Goal: Task Accomplishment & Management: Manage account settings

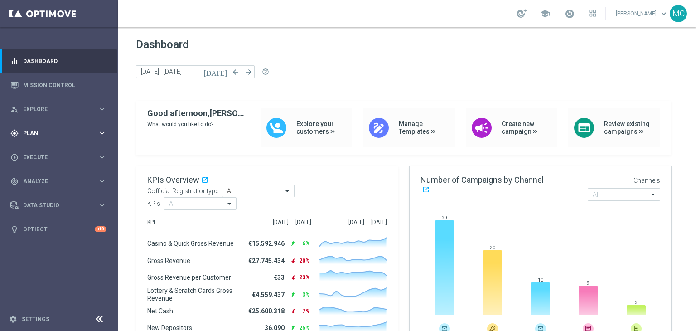
click at [34, 137] on div "gps_fixed Plan keyboard_arrow_right" at bounding box center [58, 133] width 117 height 24
click at [36, 152] on link "Target Groups" at bounding box center [59, 151] width 71 height 7
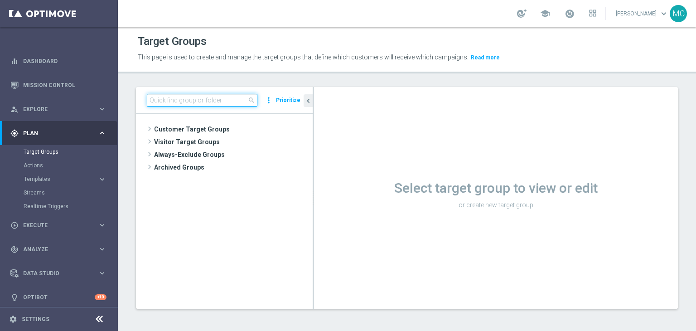
click at [216, 102] on input at bounding box center [202, 100] width 111 height 13
paste input "Giocanti Master low M-1 non Active mtd"
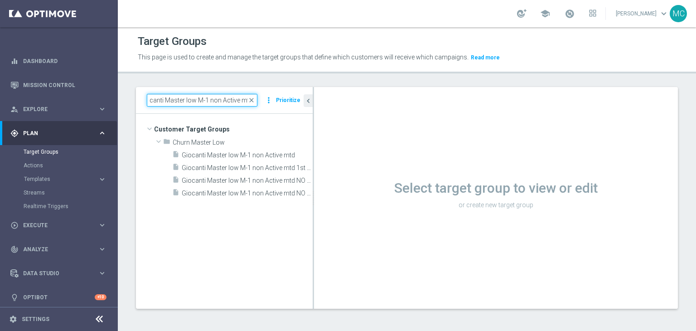
type input "Giocanti Master low M-1 non Active mtd"
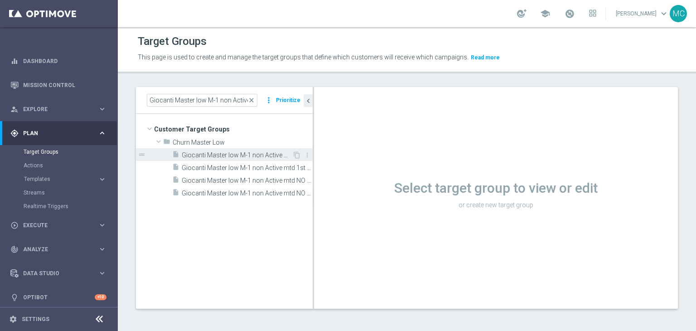
click at [245, 154] on span "Giocanti Master low M-1 non Active mtd" at bounding box center [237, 155] width 111 height 8
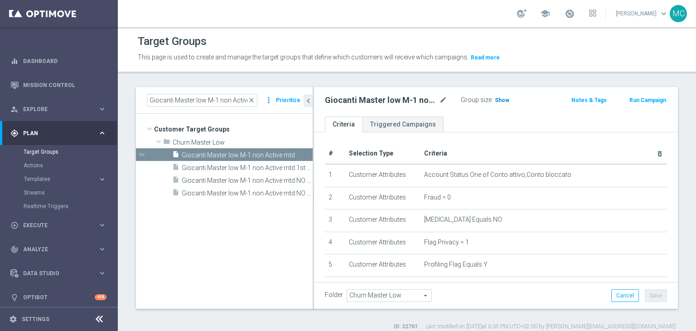
click at [498, 102] on span "Show" at bounding box center [502, 100] width 15 height 6
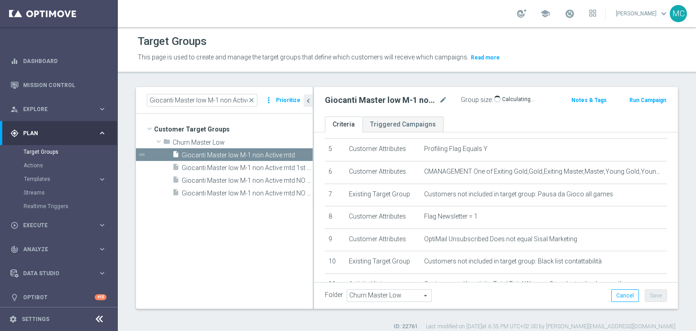
scroll to position [116, 0]
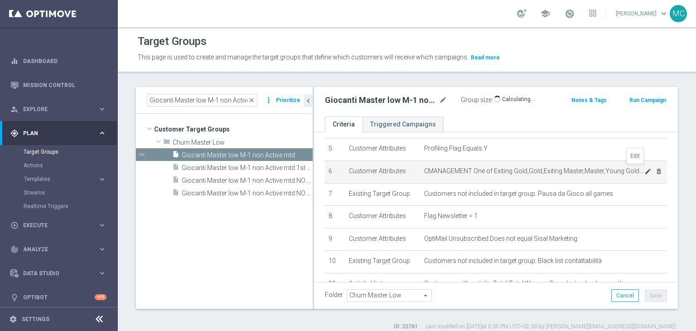
click at [645, 170] on icon "mode_edit" at bounding box center [648, 171] width 7 height 7
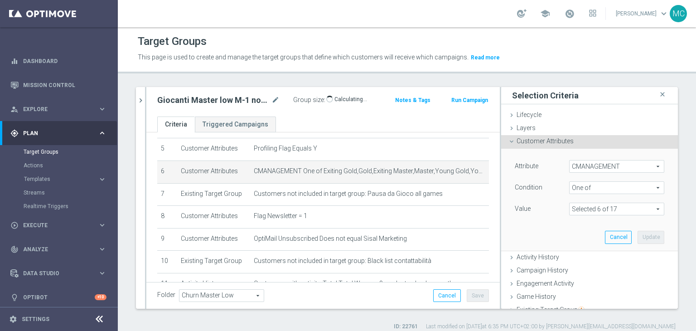
click at [580, 208] on span at bounding box center [617, 209] width 94 height 12
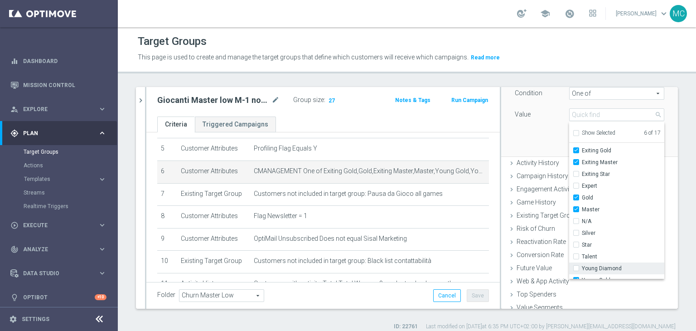
scroll to position [0, 0]
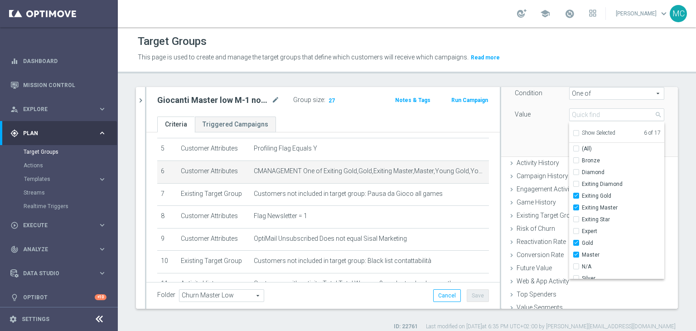
click at [530, 144] on div "Attribute CMANAGEMENT CMANAGEMENT arrow_drop_down search Condition One of One o…" at bounding box center [589, 105] width 163 height 102
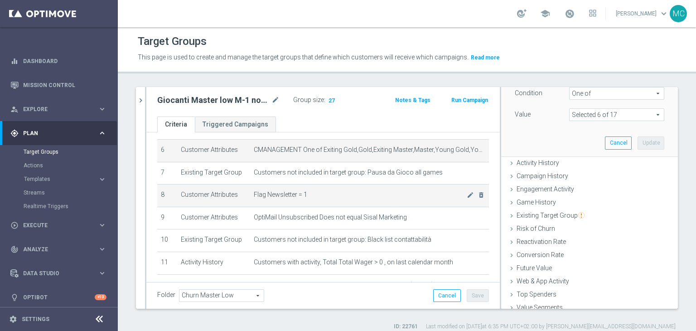
scroll to position [140, 0]
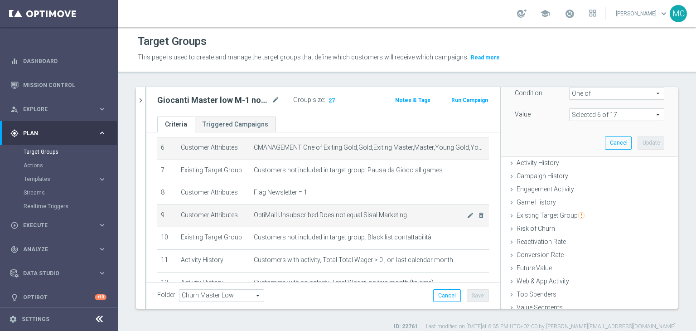
click at [335, 211] on span "OptiMail Unsubscribed Does not equal Sisal Marketing" at bounding box center [360, 215] width 213 height 8
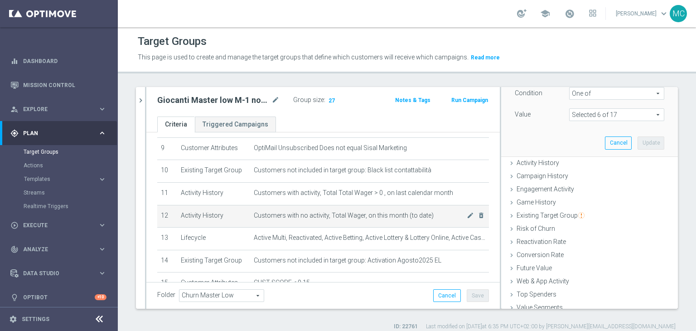
scroll to position [208, 0]
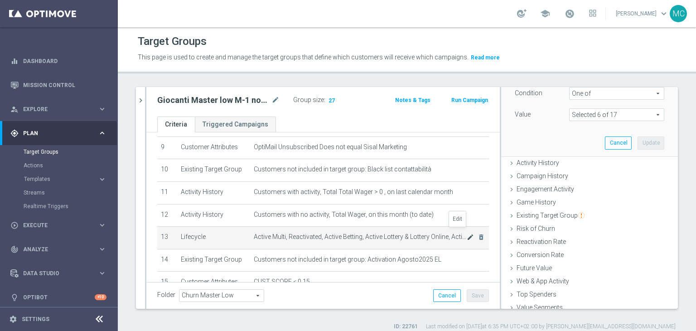
click at [467, 233] on icon "mode_edit" at bounding box center [470, 236] width 7 height 7
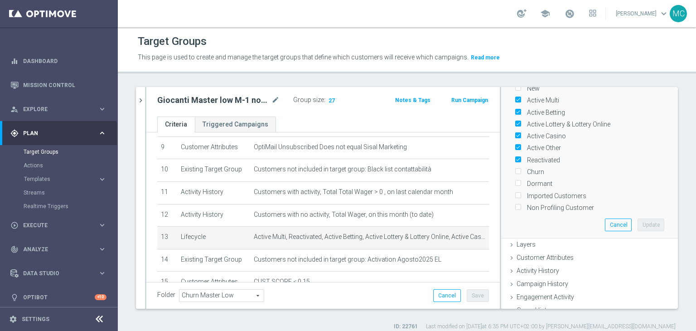
scroll to position [47, 0]
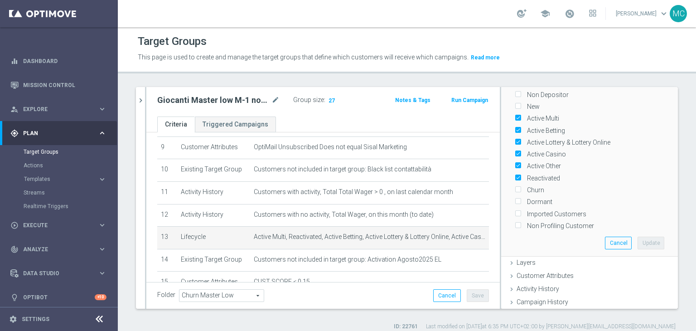
click at [530, 188] on label "Churn" at bounding box center [534, 190] width 20 height 8
click at [521, 188] on input "Churn" at bounding box center [518, 190] width 6 height 6
checkbox input "true"
click at [638, 238] on button "Update" at bounding box center [651, 243] width 27 height 13
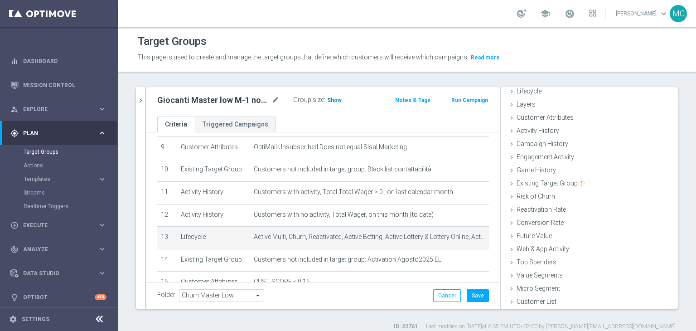
scroll to position [24, 0]
click at [334, 97] on span "Show" at bounding box center [334, 100] width 15 height 6
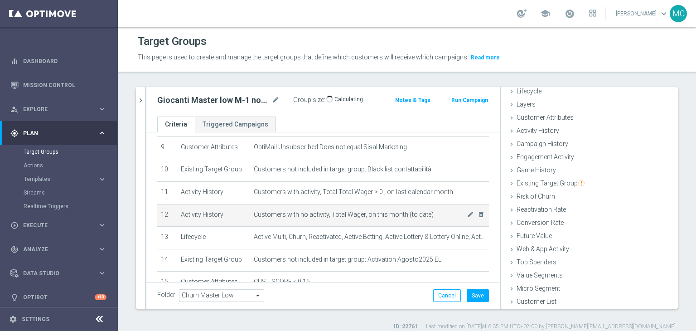
click at [343, 211] on span "Customers with no activity, Total Wager, on this month (to date)" at bounding box center [360, 215] width 213 height 8
click at [341, 211] on span "Customers with no activity, Total Wager, on this month (to date)" at bounding box center [360, 215] width 213 height 8
click at [345, 211] on span "Customers with no activity, Total Wager, on this month (to date)" at bounding box center [360, 215] width 213 height 8
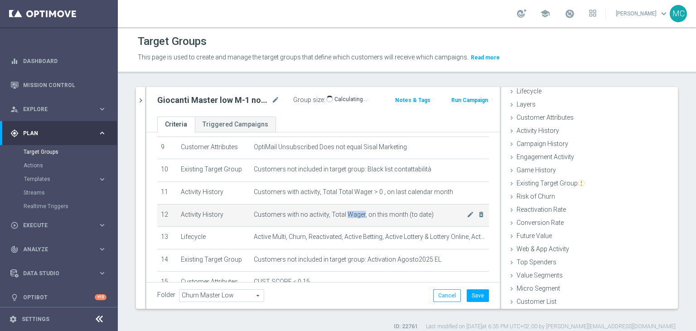
click at [345, 211] on span "Customers with no activity, Total Wager, on this month (to date)" at bounding box center [360, 215] width 213 height 8
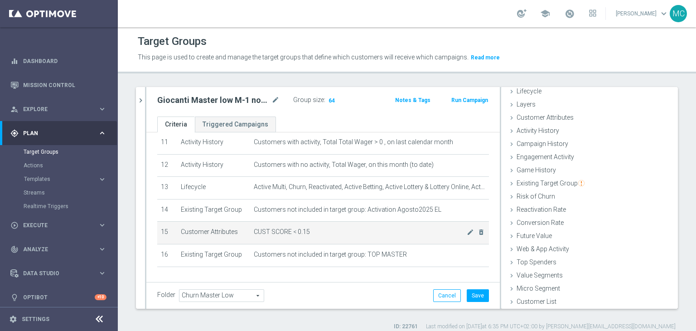
scroll to position [257, 0]
click at [478, 229] on icon "delete_forever" at bounding box center [481, 232] width 7 height 7
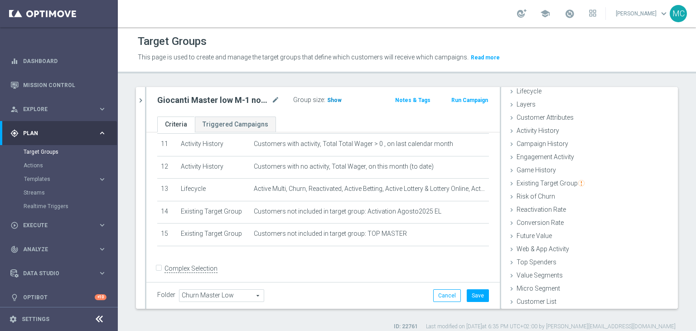
click at [332, 102] on span "Show" at bounding box center [334, 100] width 15 height 6
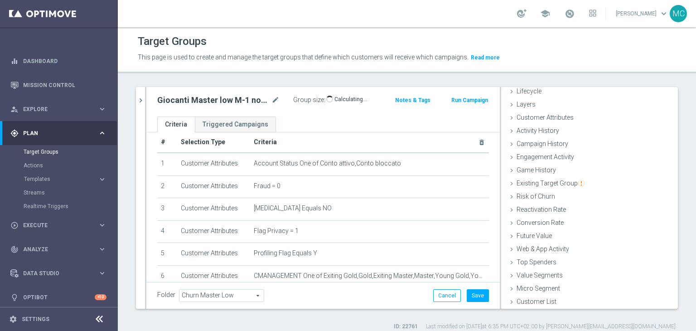
scroll to position [0, 0]
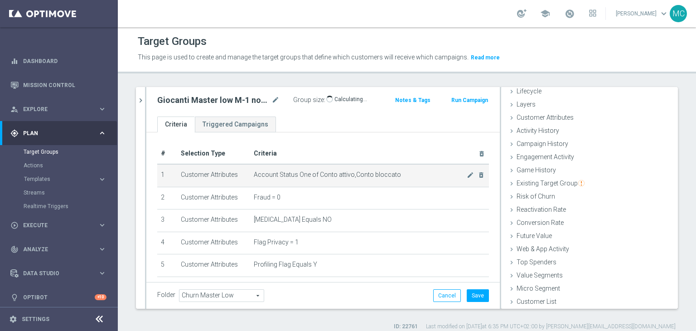
click at [316, 175] on span "Account Status One of Conto attivo,Conto bloccato" at bounding box center [360, 175] width 213 height 8
click at [317, 175] on span "Account Status One of Conto attivo,Conto bloccato" at bounding box center [360, 175] width 213 height 8
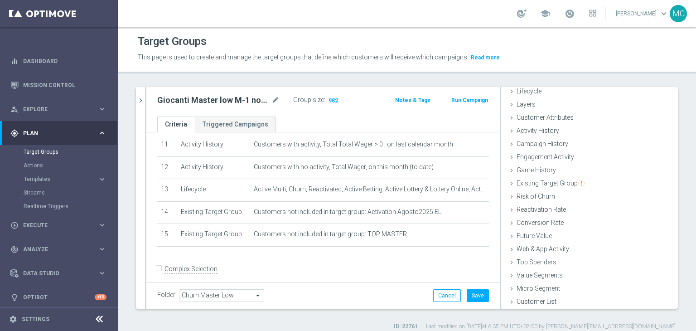
scroll to position [9, 0]
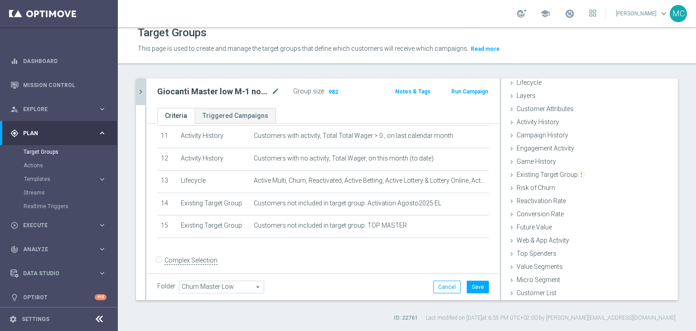
click at [138, 94] on icon "chevron_right" at bounding box center [140, 91] width 9 height 9
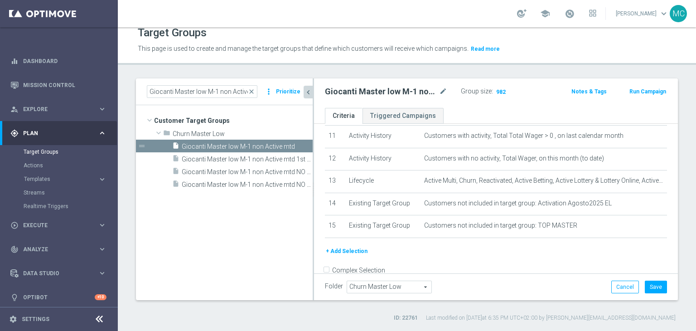
scroll to position [36, 0]
click at [191, 178] on div "insert_drive_file Giocanti Master low M-1 non Active mtd NO SLOT" at bounding box center [232, 184] width 120 height 13
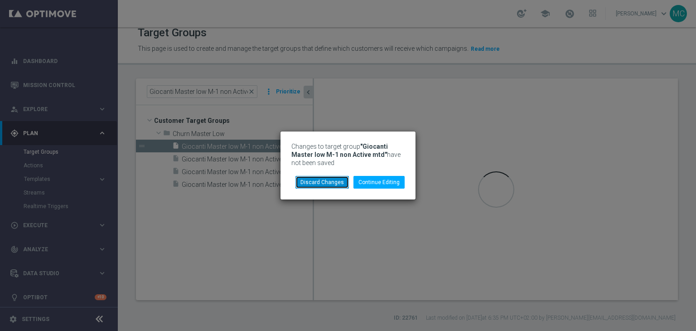
click at [306, 183] on button "Discard Changes" at bounding box center [322, 182] width 53 height 13
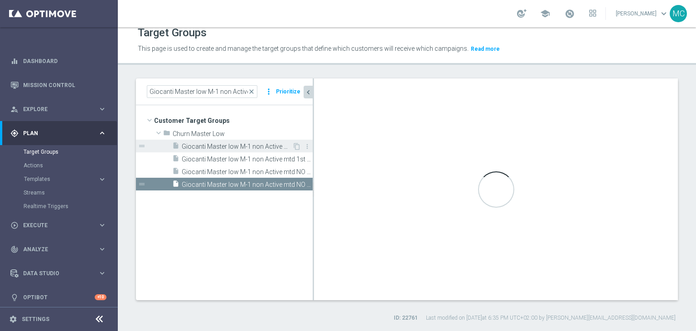
click at [248, 145] on span "Giocanti Master low M-1 non Active mtd" at bounding box center [237, 147] width 111 height 8
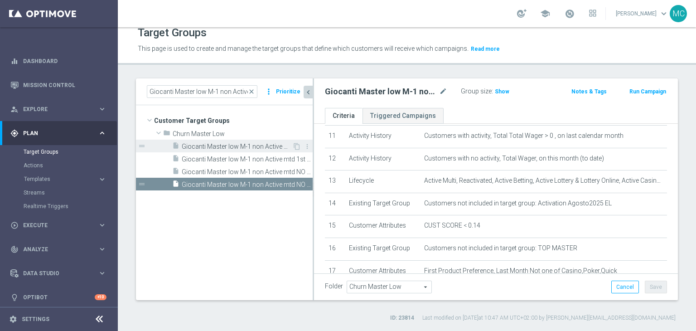
click at [258, 146] on span "Giocanti Master low M-1 non Active mtd" at bounding box center [237, 147] width 111 height 8
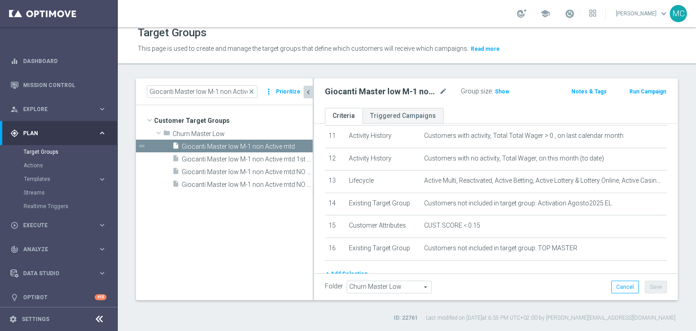
click at [383, 92] on h2 "Giocanti Master low M-1 non Active mtd" at bounding box center [381, 91] width 112 height 11
click at [382, 92] on h2 "Giocanti Master low M-1 non Active mtd" at bounding box center [381, 91] width 112 height 11
click at [380, 92] on h2 "Giocanti Master low M-1 non Active mtd" at bounding box center [381, 91] width 112 height 11
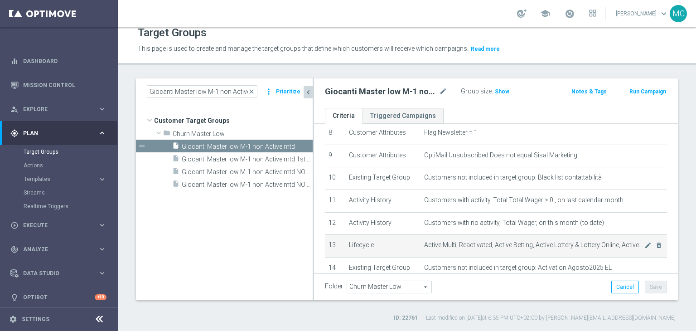
scroll to position [190, 0]
